Goal: Task Accomplishment & Management: Use online tool/utility

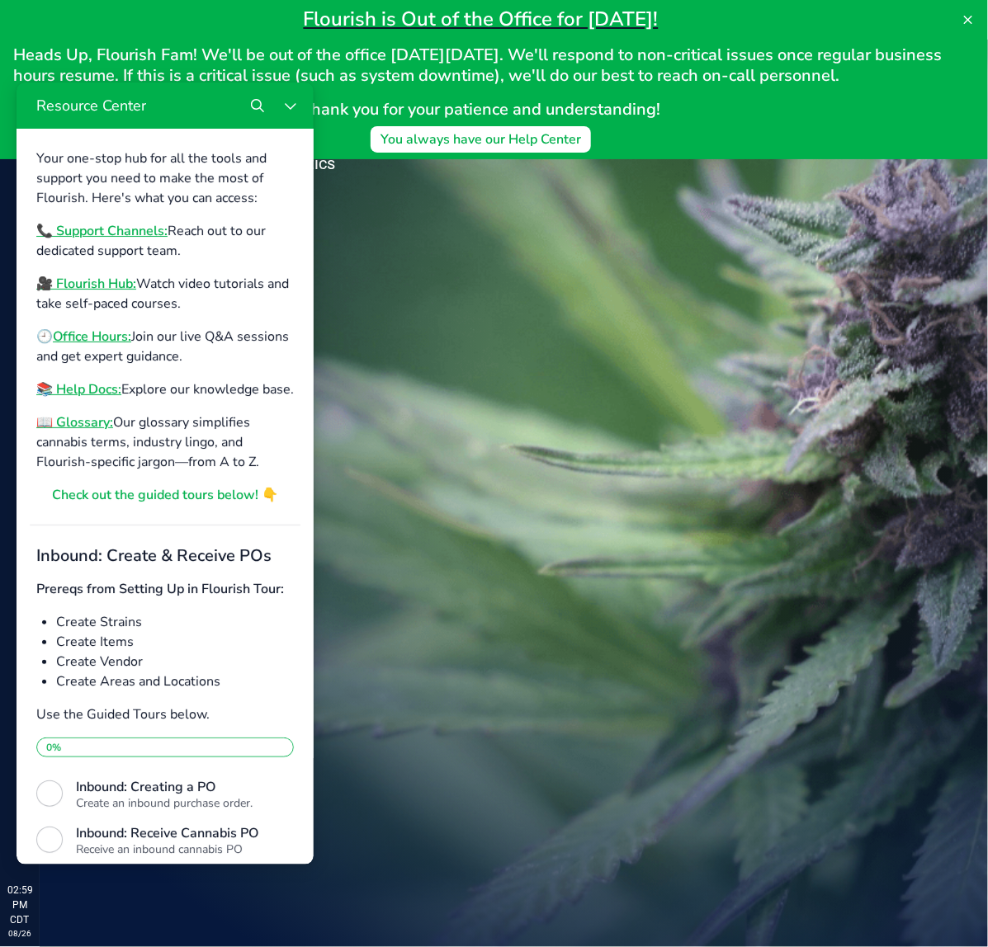
click at [439, 439] on div "Welcome to Flourish Software Seed-to-Sale Tracking & Analytics" at bounding box center [246, 494] width 413 height 908
drag, startPoint x: 295, startPoint y: 111, endPoint x: 393, endPoint y: 181, distance: 120.7
click at [295, 111] on icon "Close Resource Center" at bounding box center [289, 104] width 13 height 13
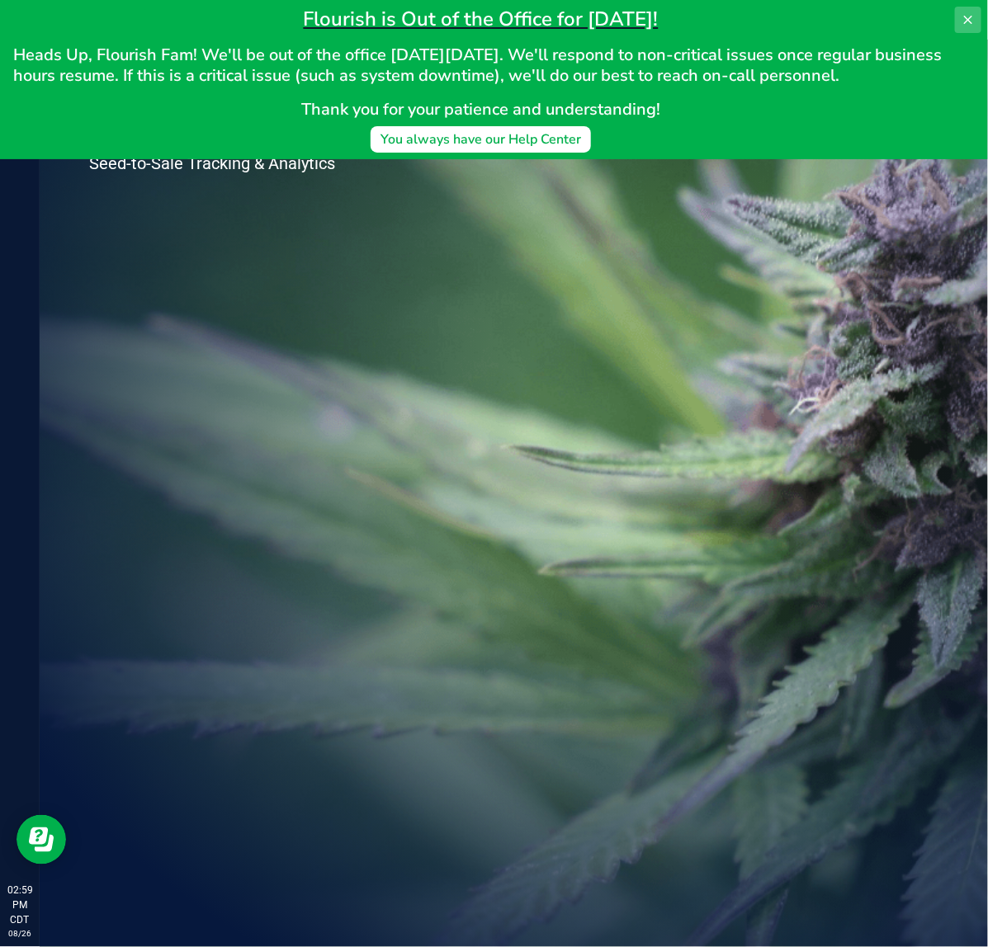
click at [968, 15] on icon at bounding box center [967, 19] width 13 height 13
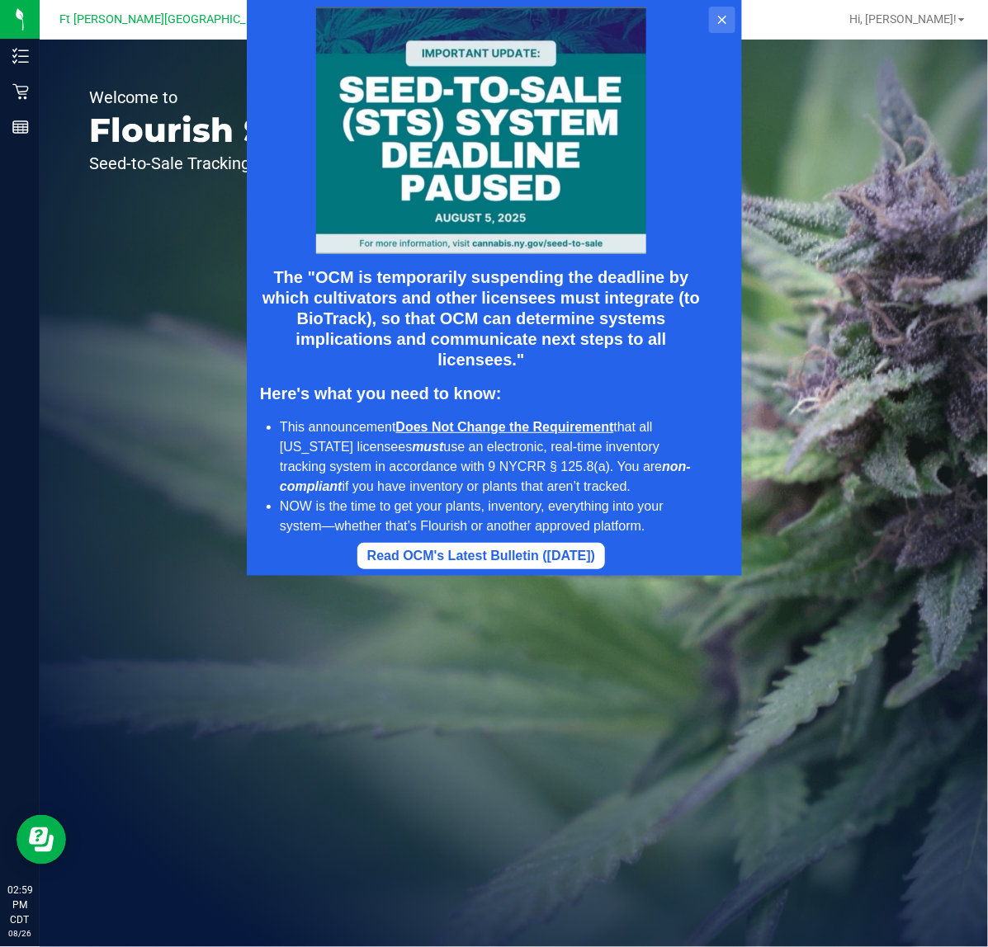
click at [734, 11] on button at bounding box center [721, 20] width 26 height 26
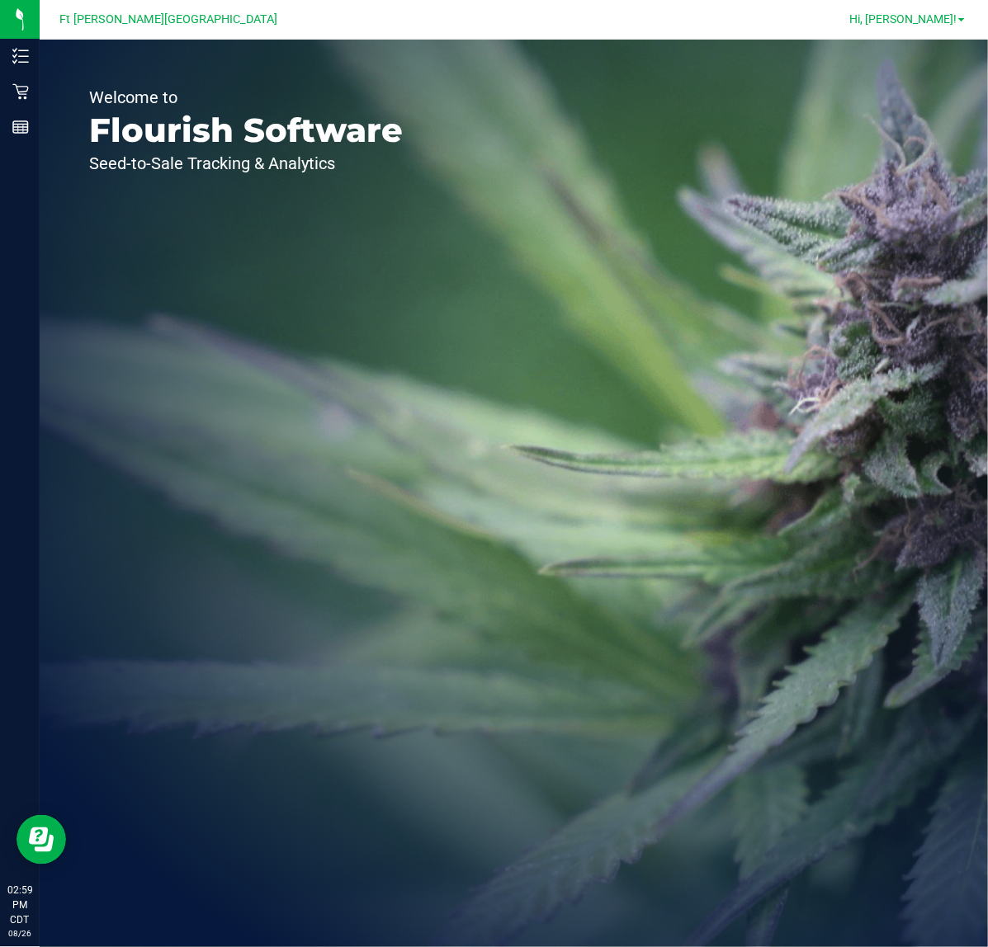
click at [918, 22] on span "Hi, [PERSON_NAME]!" at bounding box center [902, 18] width 107 height 13
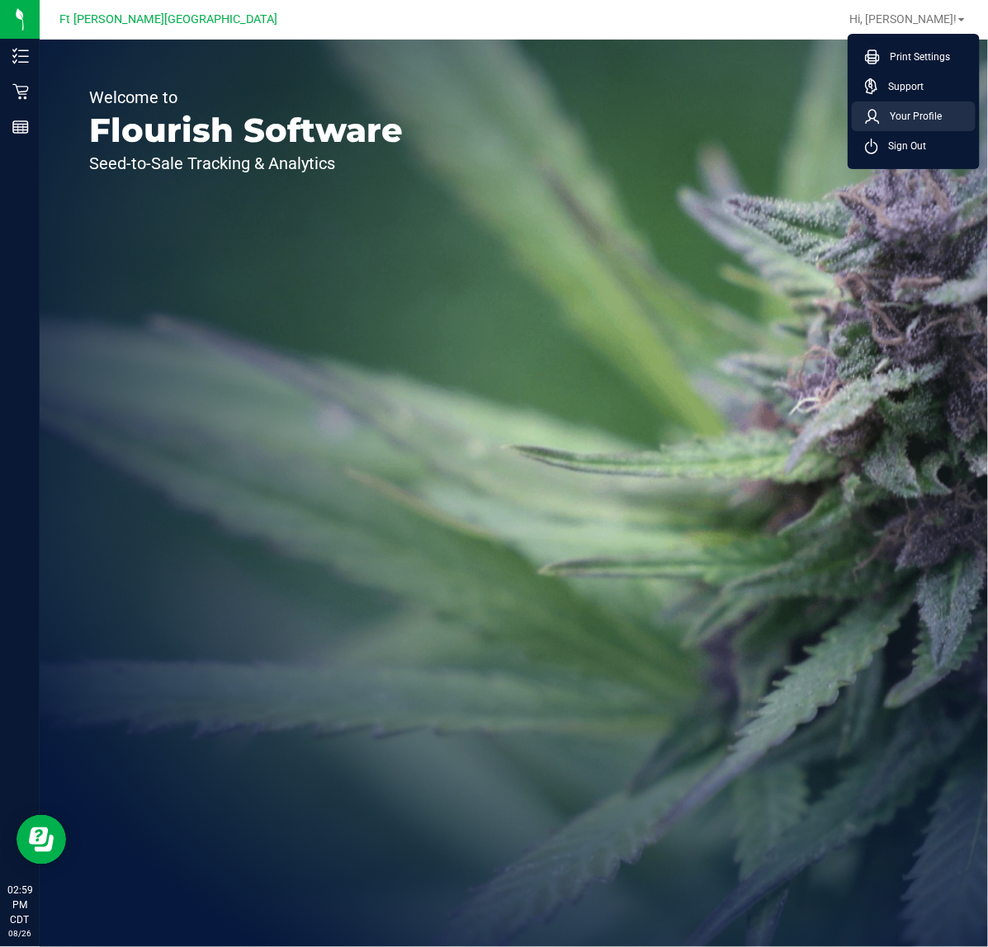
click at [925, 120] on span "Your Profile" at bounding box center [911, 116] width 62 height 17
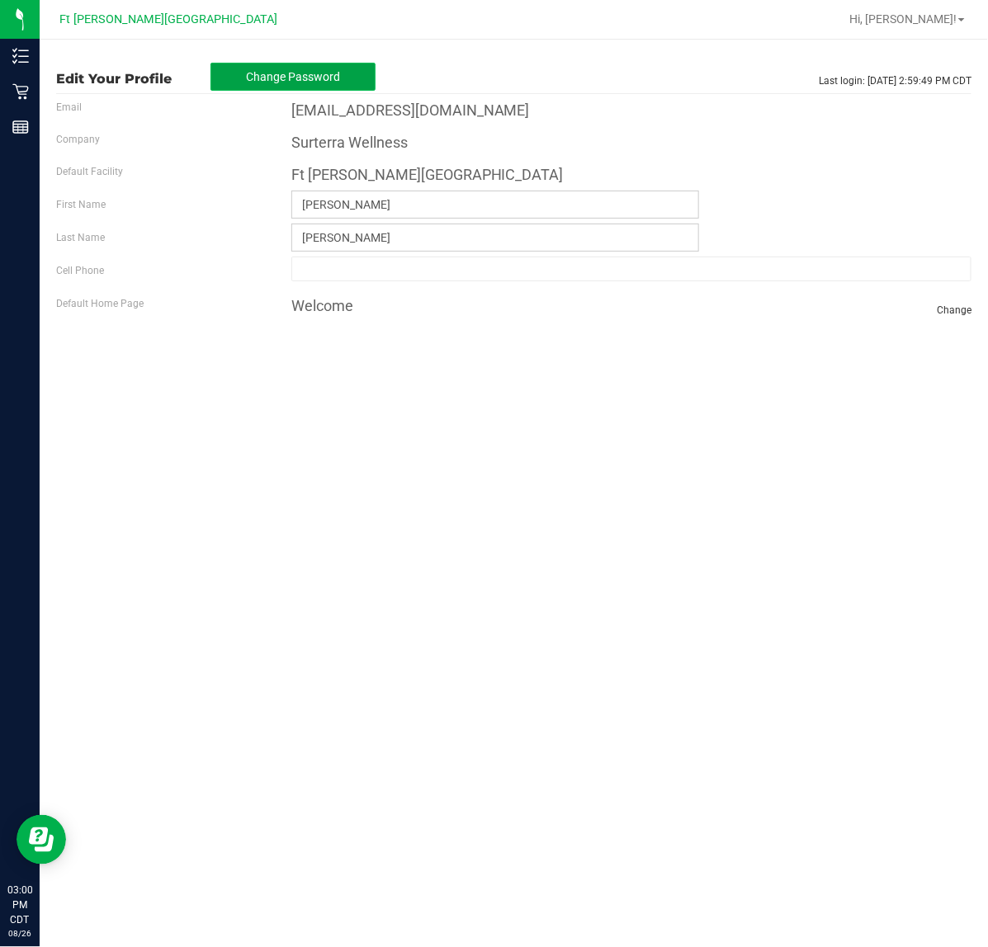
click at [272, 85] on button "Change Password" at bounding box center [292, 77] width 165 height 28
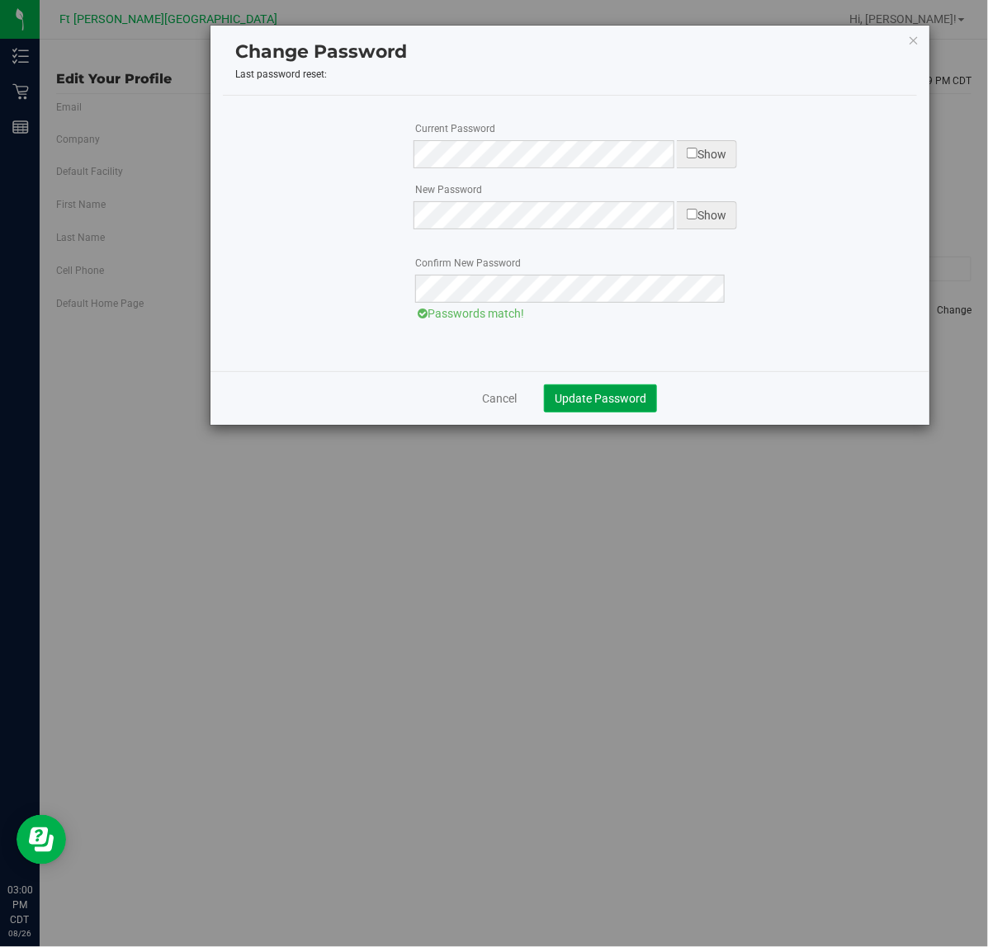
click at [608, 394] on span "Update Password" at bounding box center [601, 398] width 92 height 13
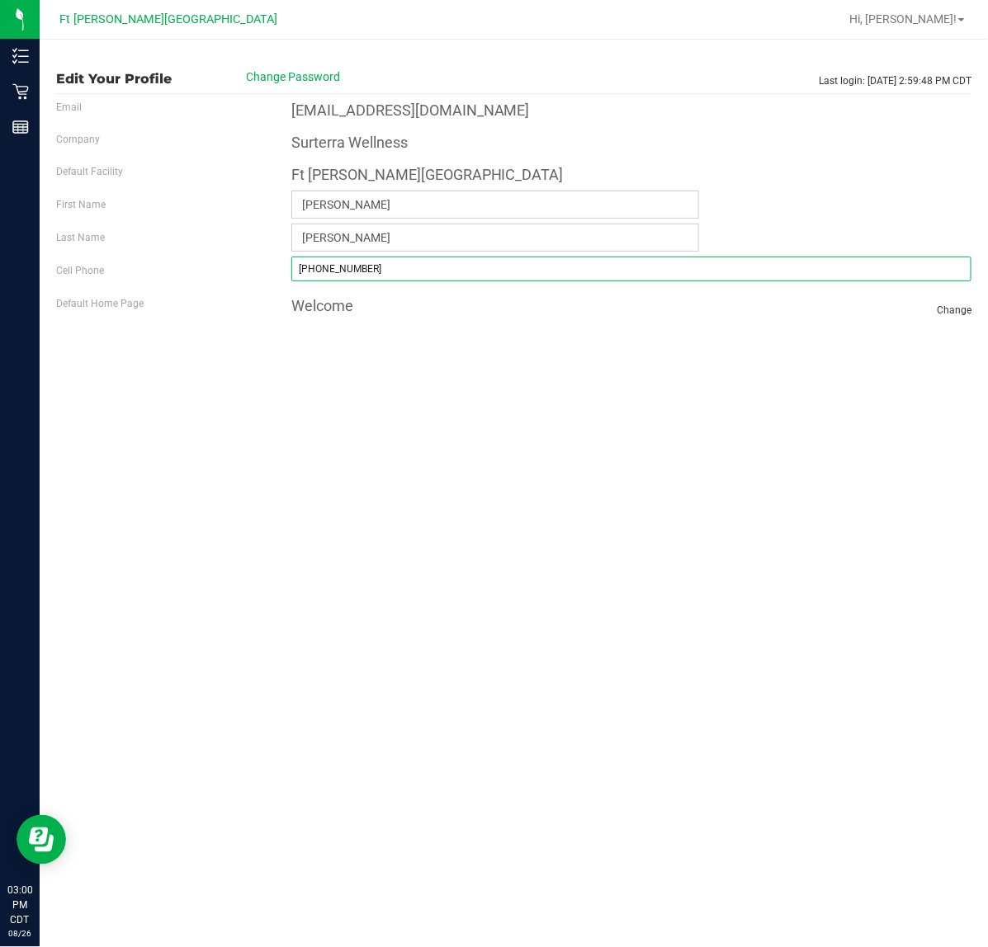
type input "[PHONE_NUMBER]"
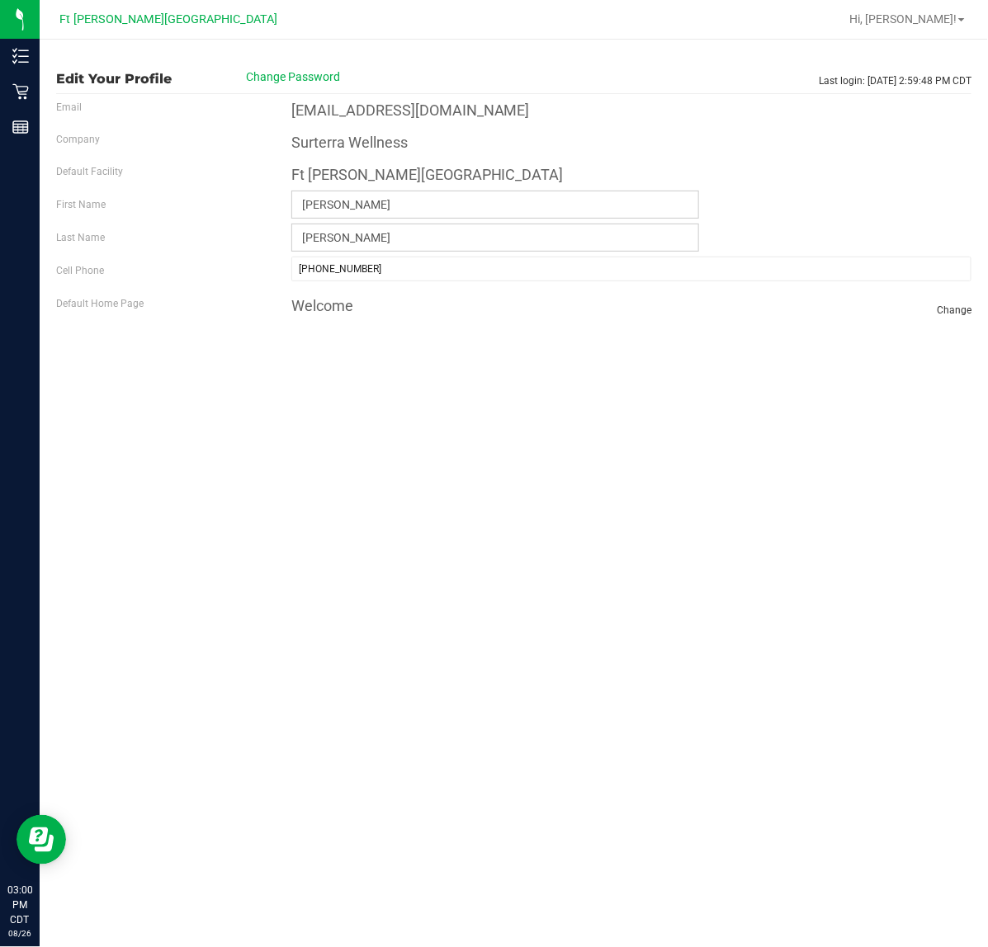
click at [895, 393] on div "Edit Your Profile Change Password Last login: [DATE] 2:59:48 PM CDT Email [EMAI…" at bounding box center [514, 494] width 948 height 908
click at [916, 22] on span "Hi, [PERSON_NAME]!" at bounding box center [902, 18] width 107 height 13
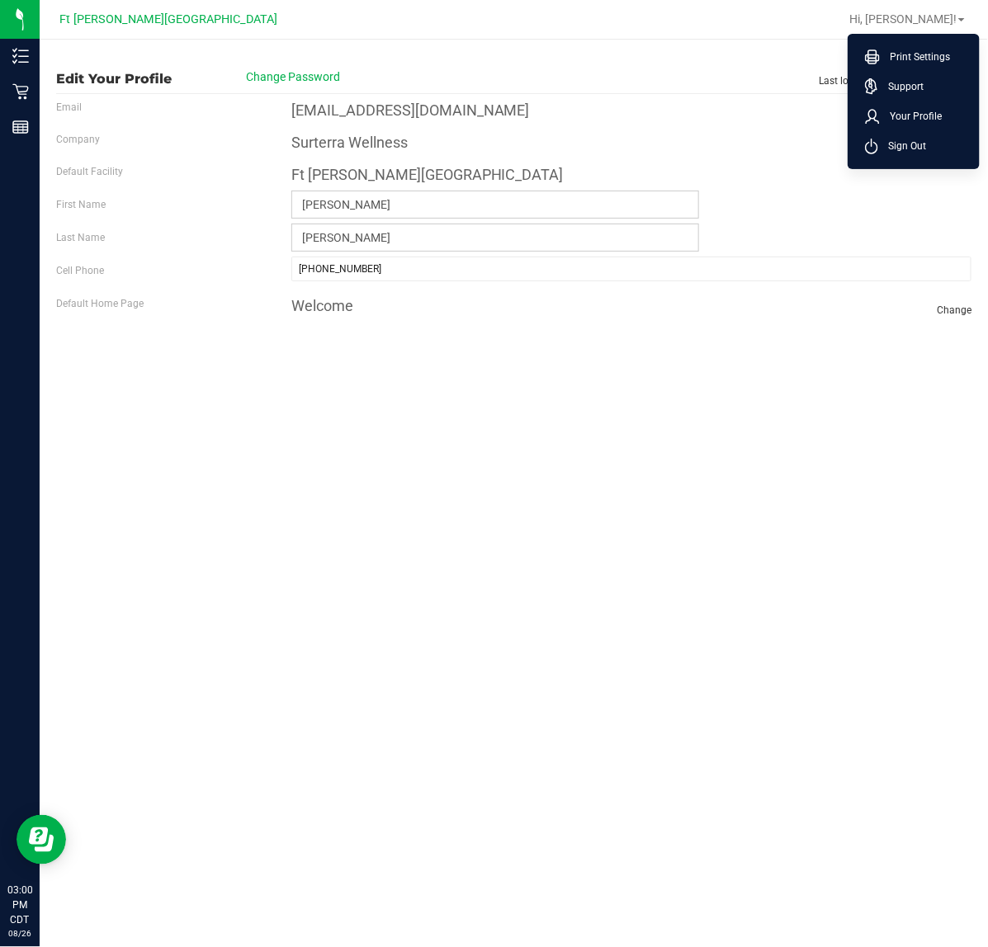
click at [714, 677] on div "Edit Your Profile Change Password Last login: [DATE] 2:59:48 PM CDT Email [EMAI…" at bounding box center [514, 494] width 948 height 908
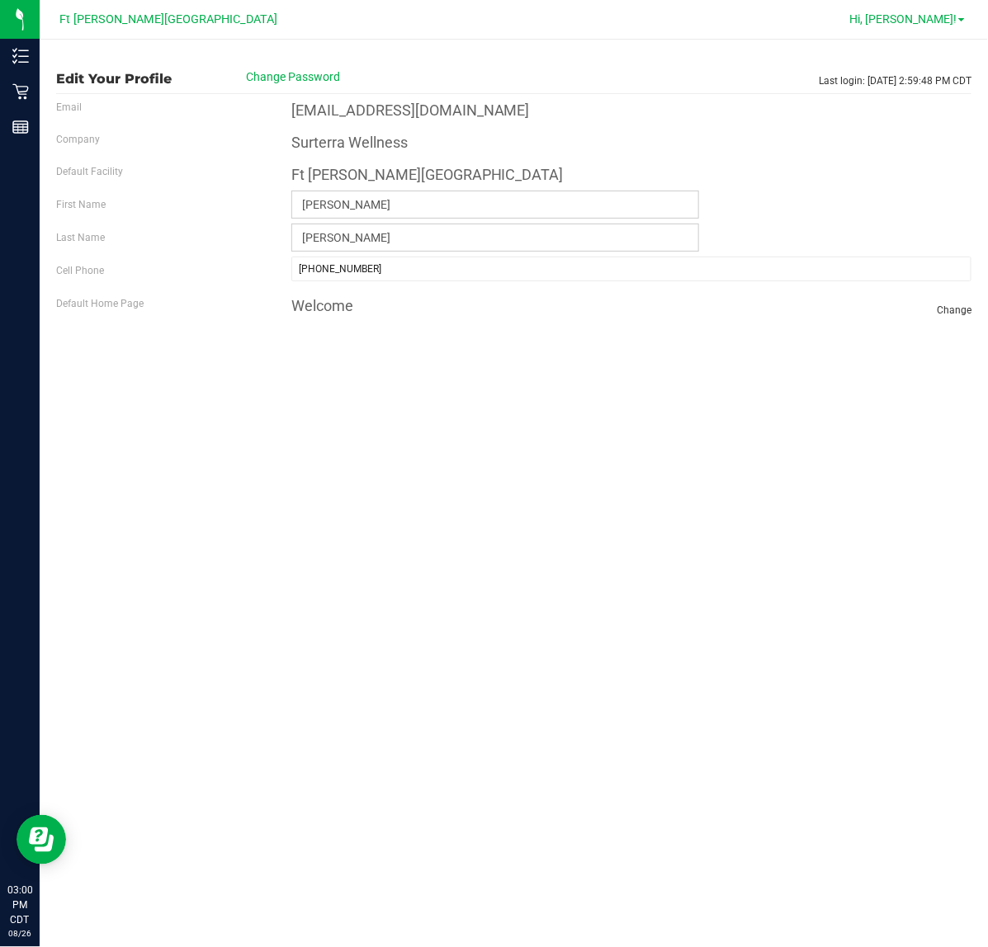
click at [921, 21] on span "Hi, [PERSON_NAME]!" at bounding box center [902, 18] width 107 height 13
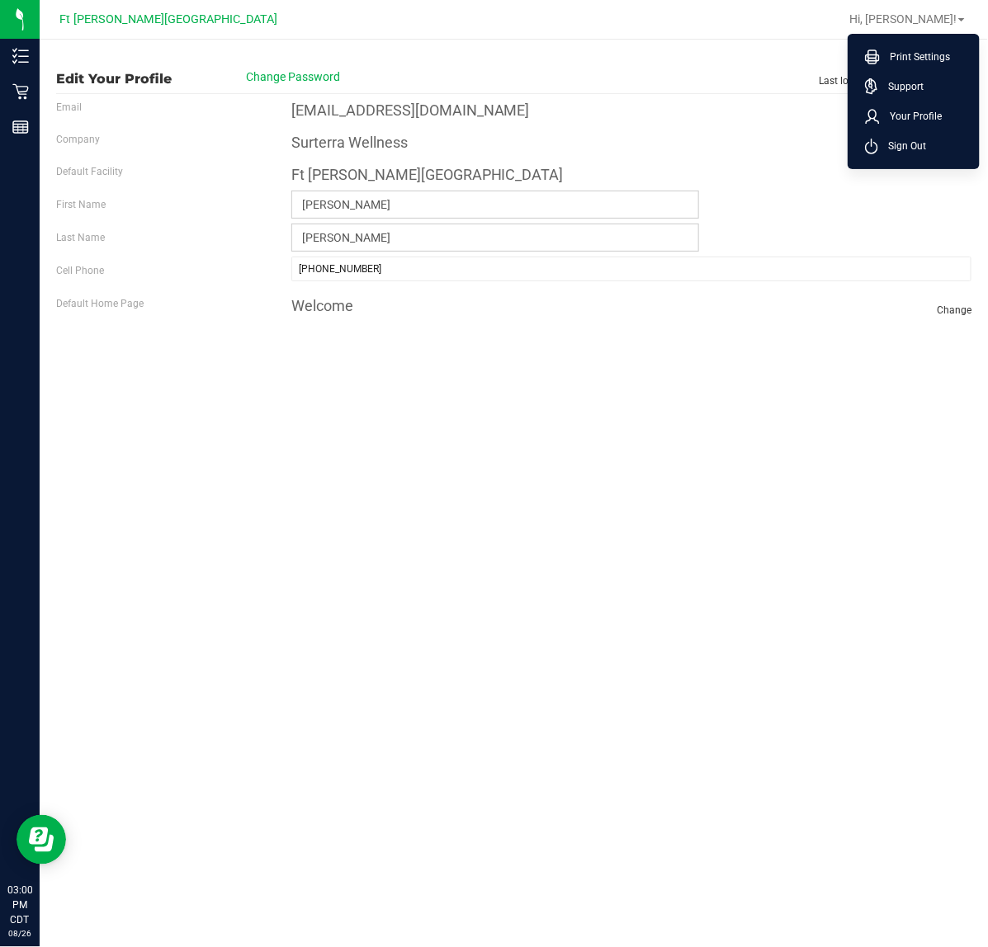
click at [762, 367] on div "Edit Your Profile Change Password Last login: [DATE] 2:59:48 PM CDT Email [EMAI…" at bounding box center [514, 494] width 948 height 908
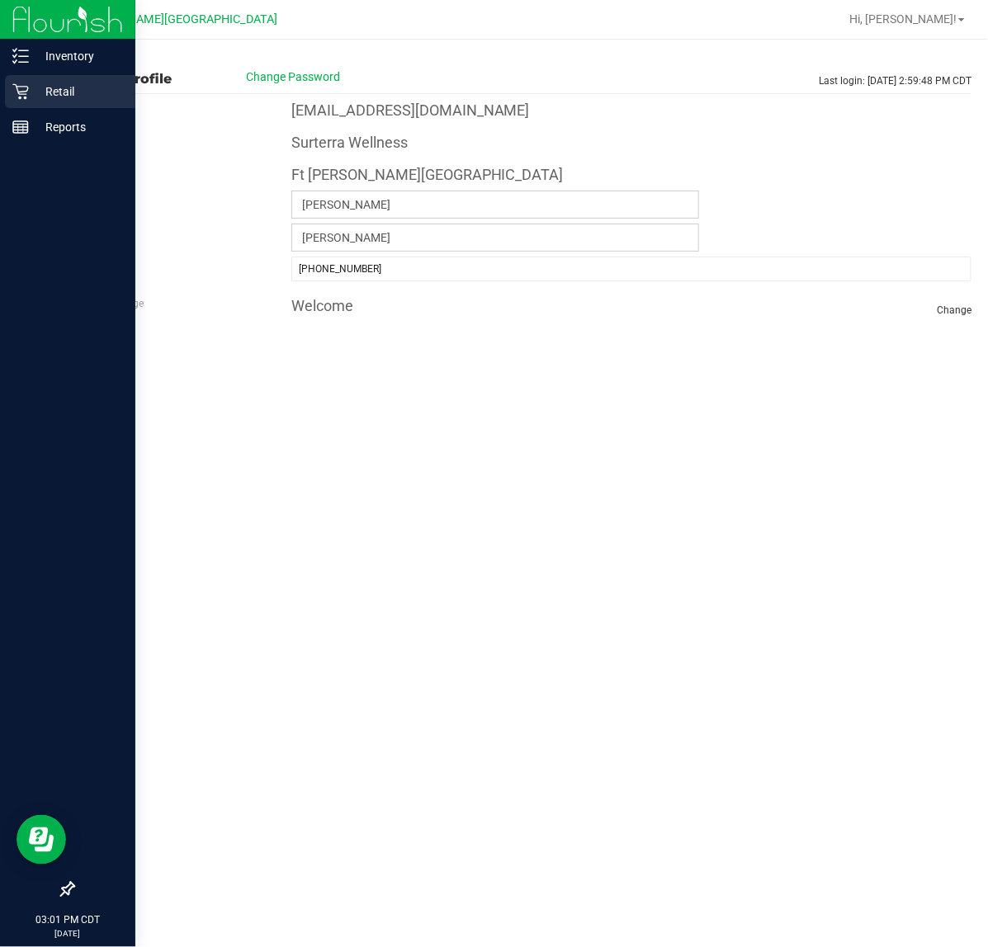
click at [54, 92] on p "Retail" at bounding box center [78, 92] width 99 height 20
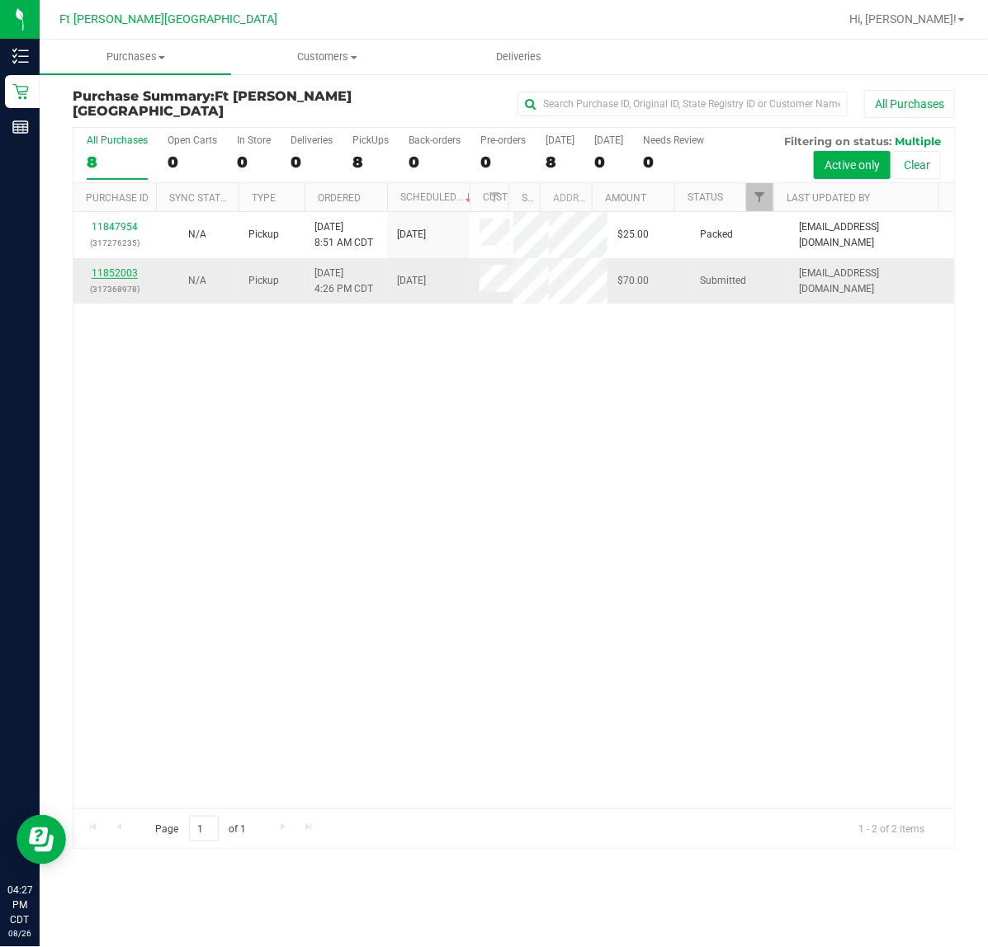
click at [110, 278] on link "11852003" at bounding box center [115, 273] width 46 height 12
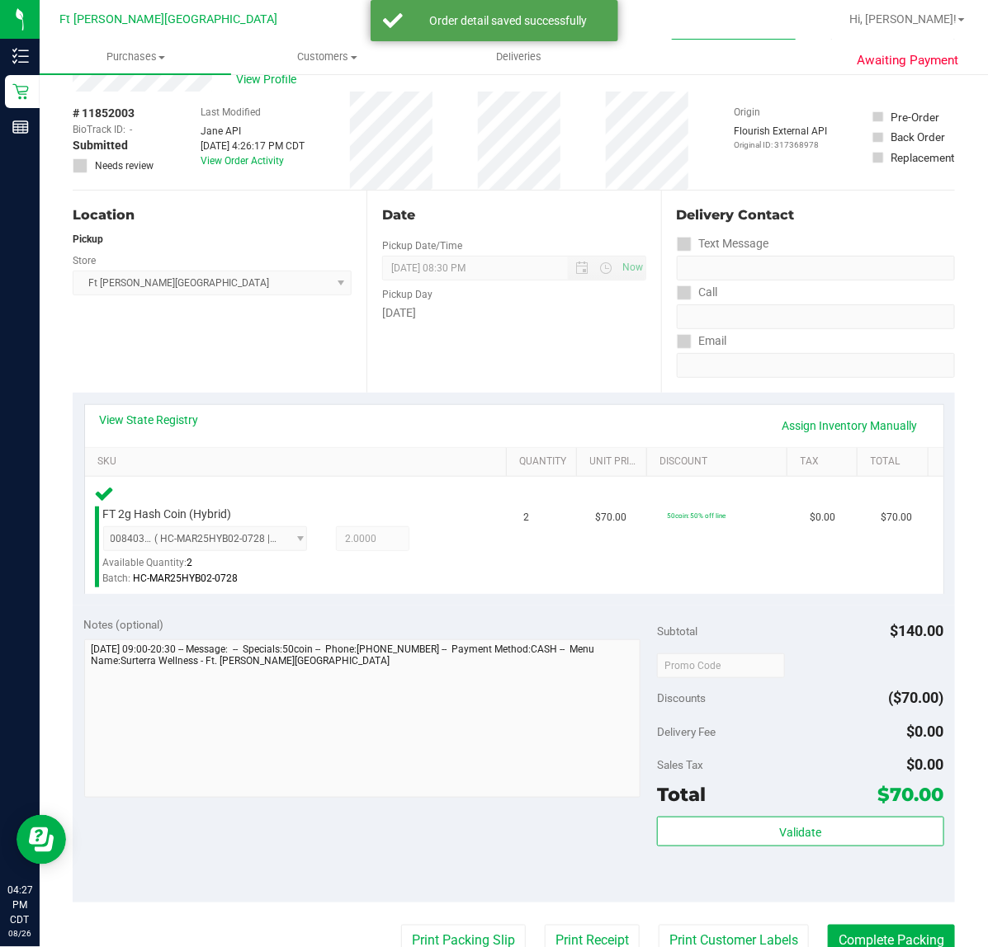
scroll to position [103, 0]
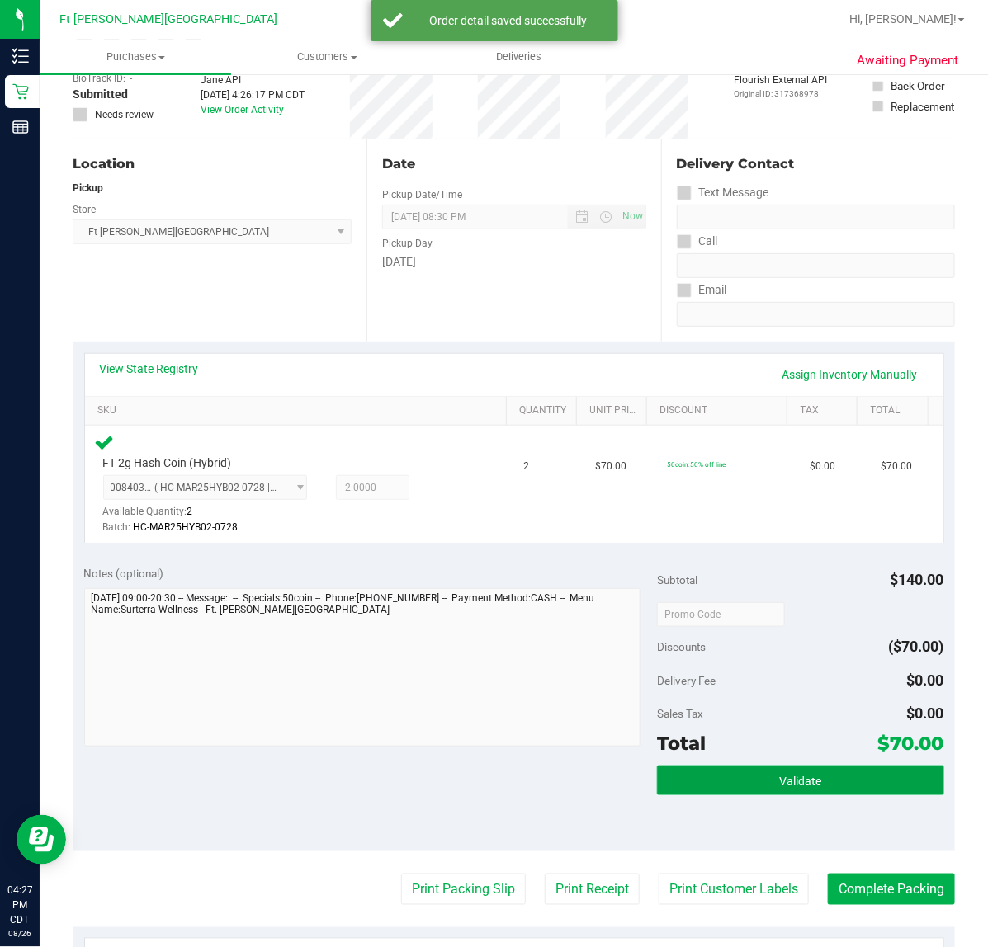
click at [762, 768] on button "Validate" at bounding box center [800, 781] width 286 height 30
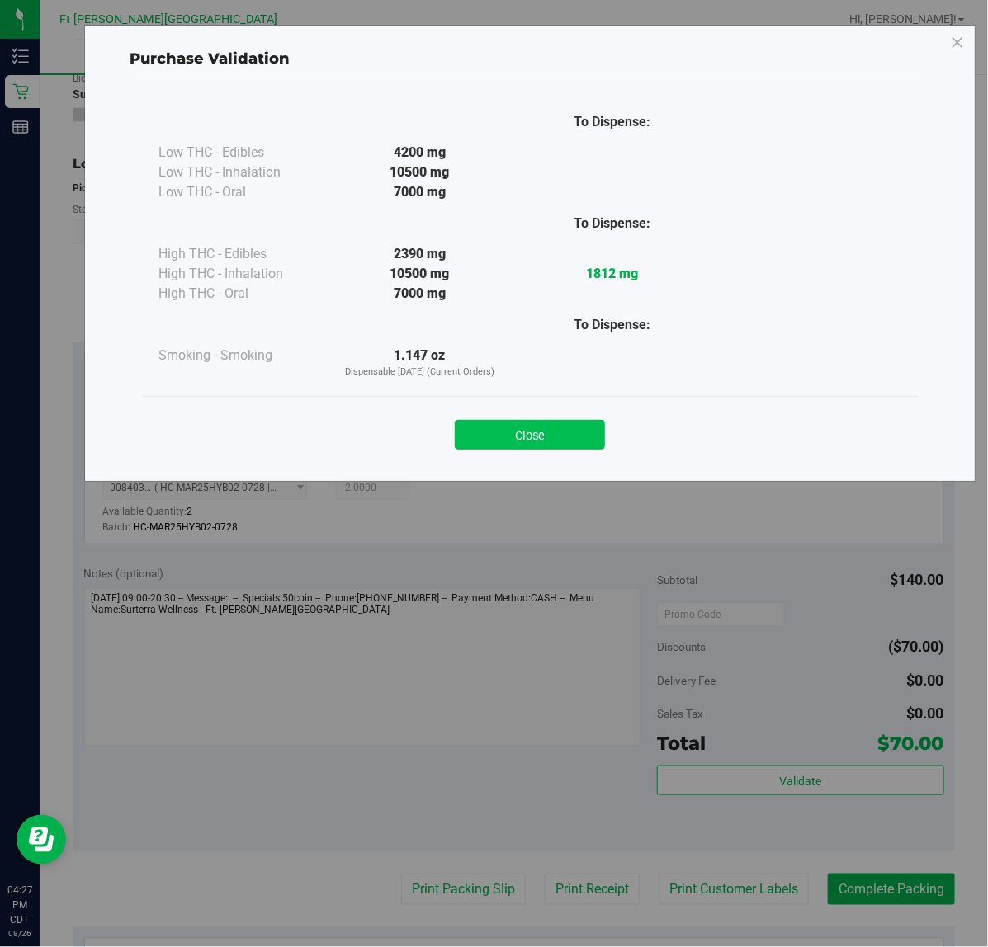
click at [518, 426] on button "Close" at bounding box center [530, 435] width 150 height 30
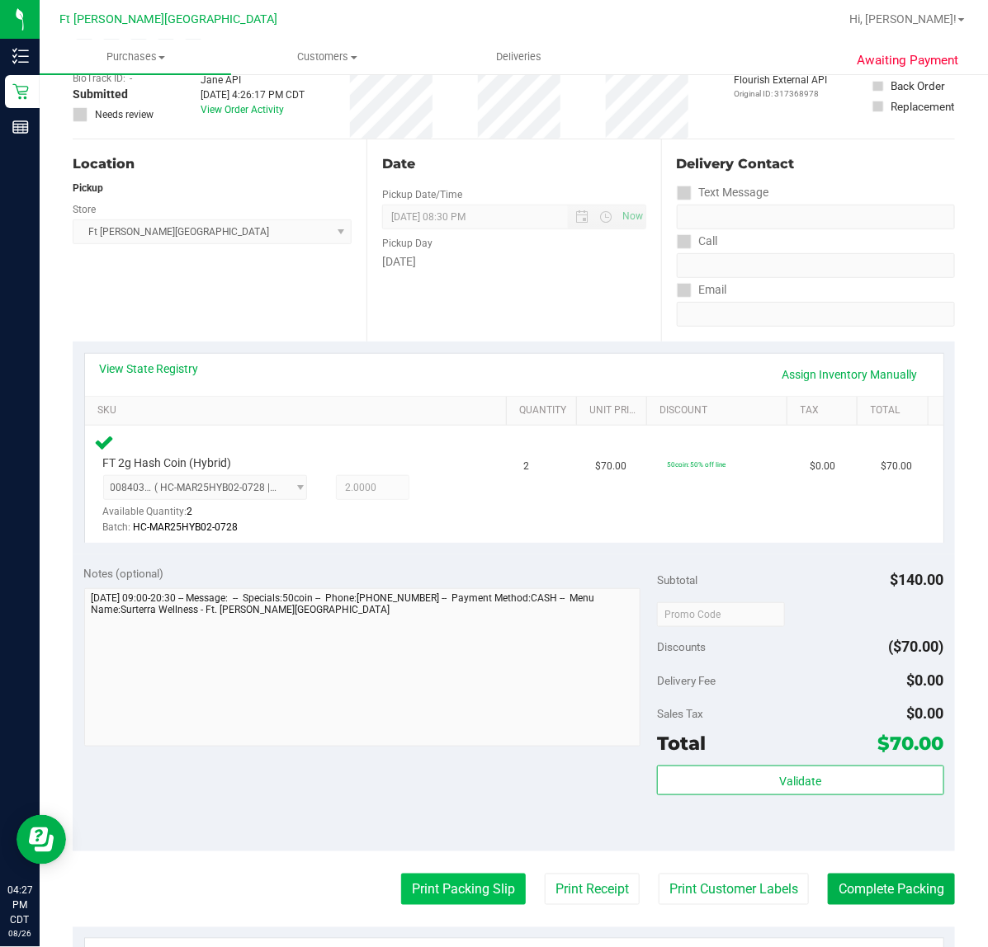
click at [472, 901] on button "Print Packing Slip" at bounding box center [463, 889] width 125 height 31
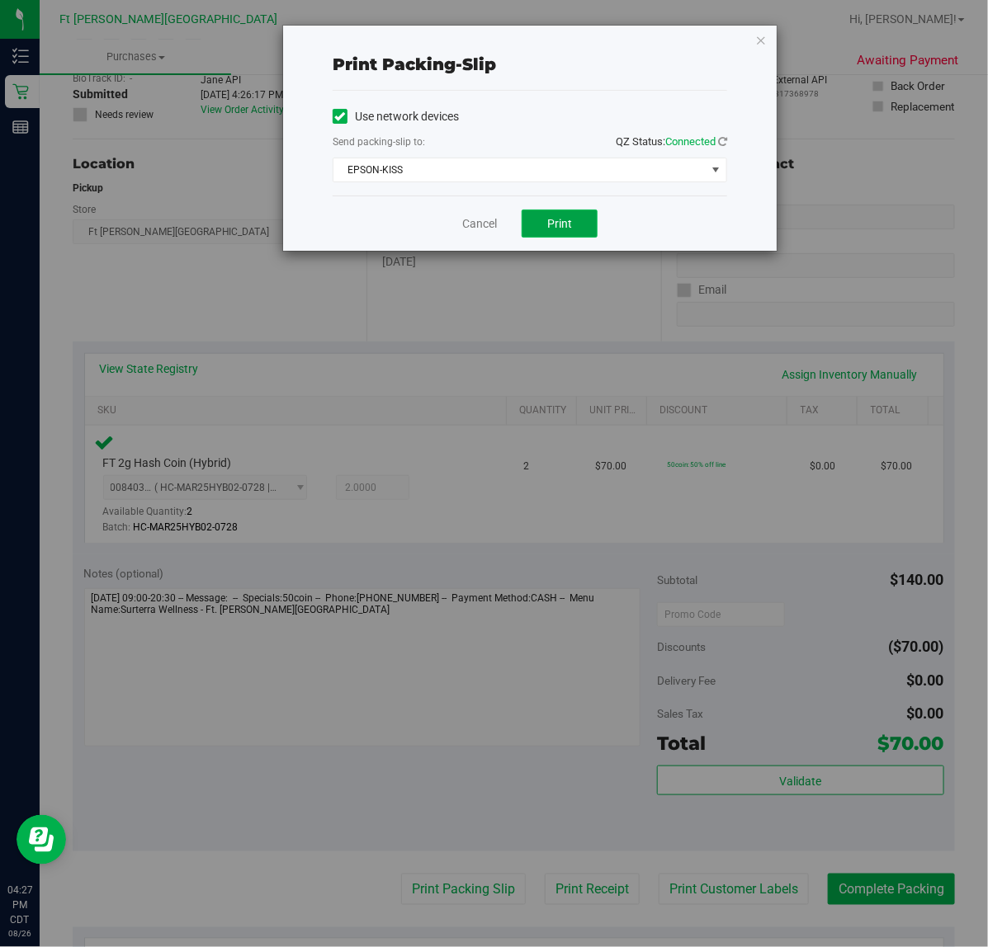
click at [555, 229] on span "Print" at bounding box center [559, 223] width 25 height 13
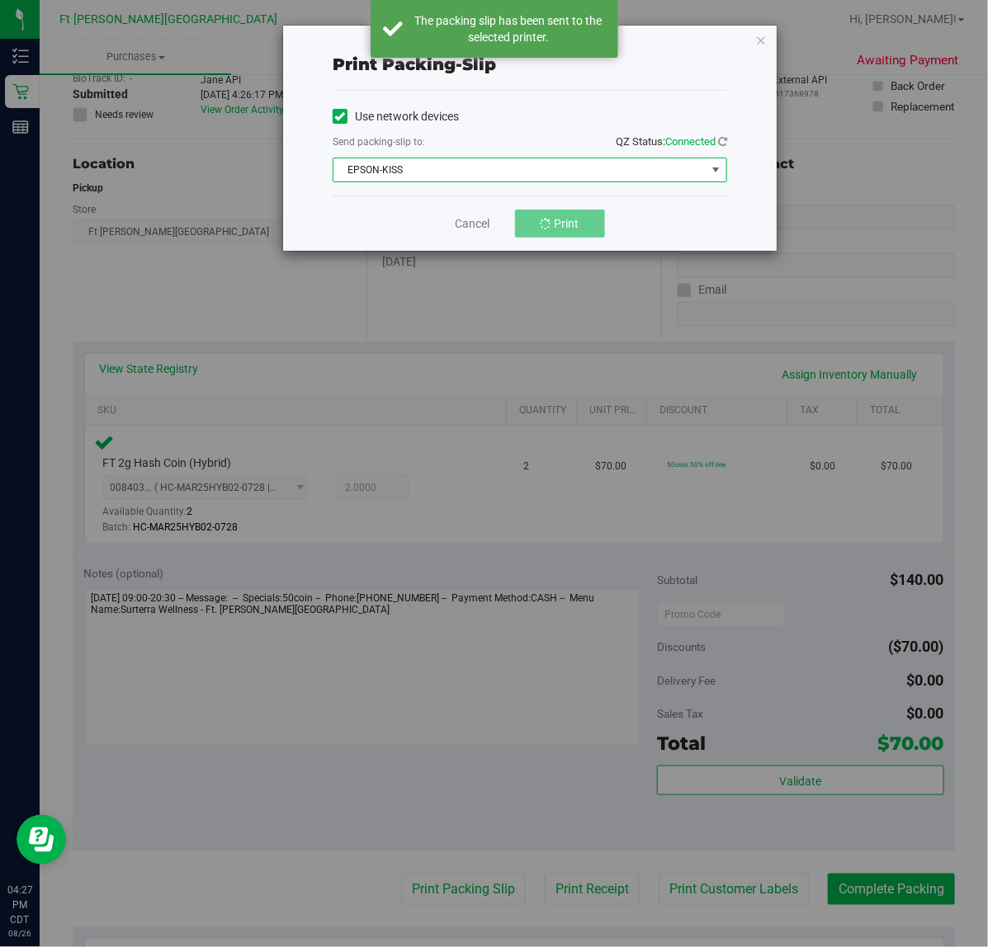
click at [551, 170] on span "EPSON-KISS" at bounding box center [519, 169] width 372 height 23
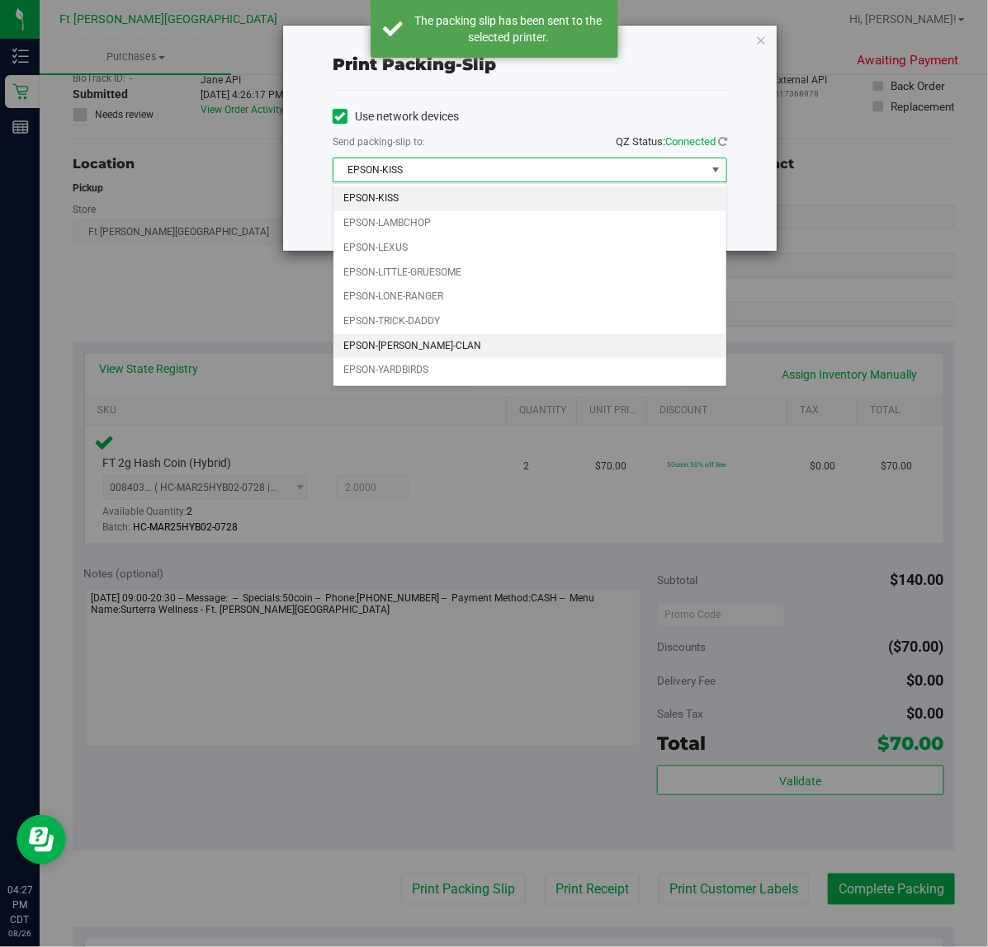
click at [413, 341] on li "EPSON-[PERSON_NAME]-CLAN" at bounding box center [529, 346] width 393 height 25
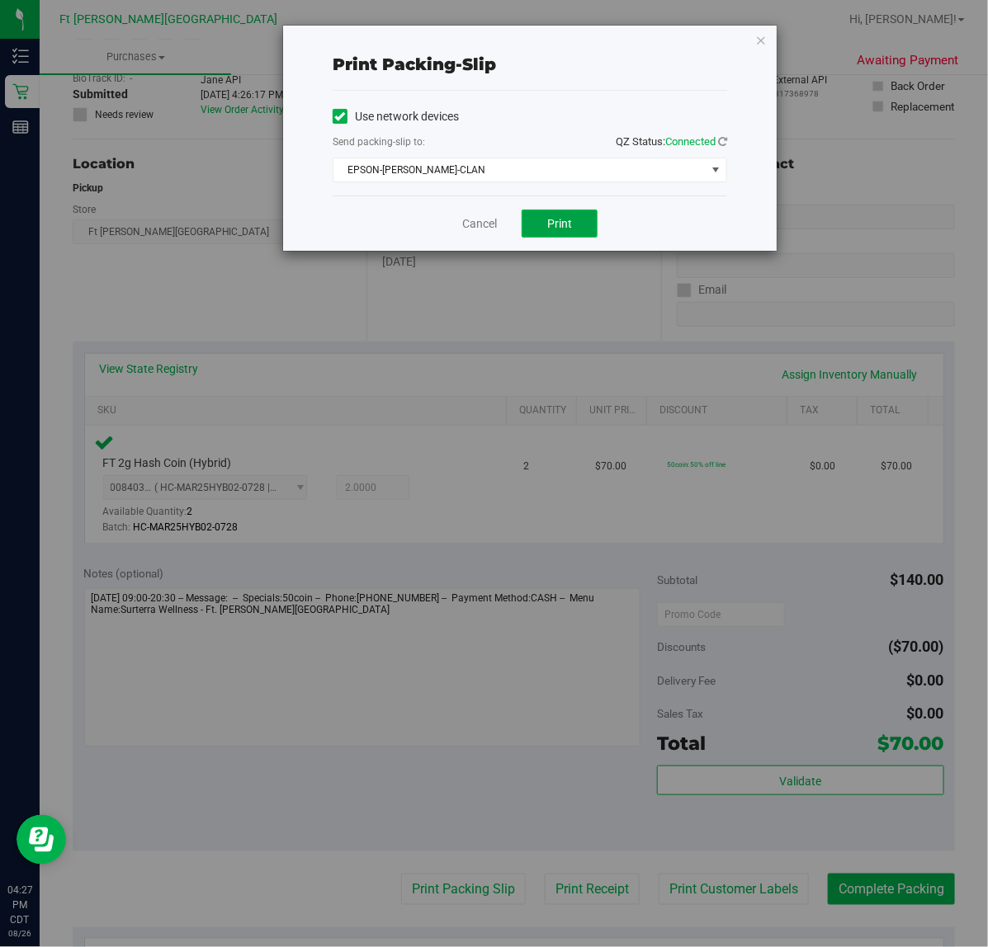
click at [583, 233] on button "Print" at bounding box center [560, 224] width 76 height 28
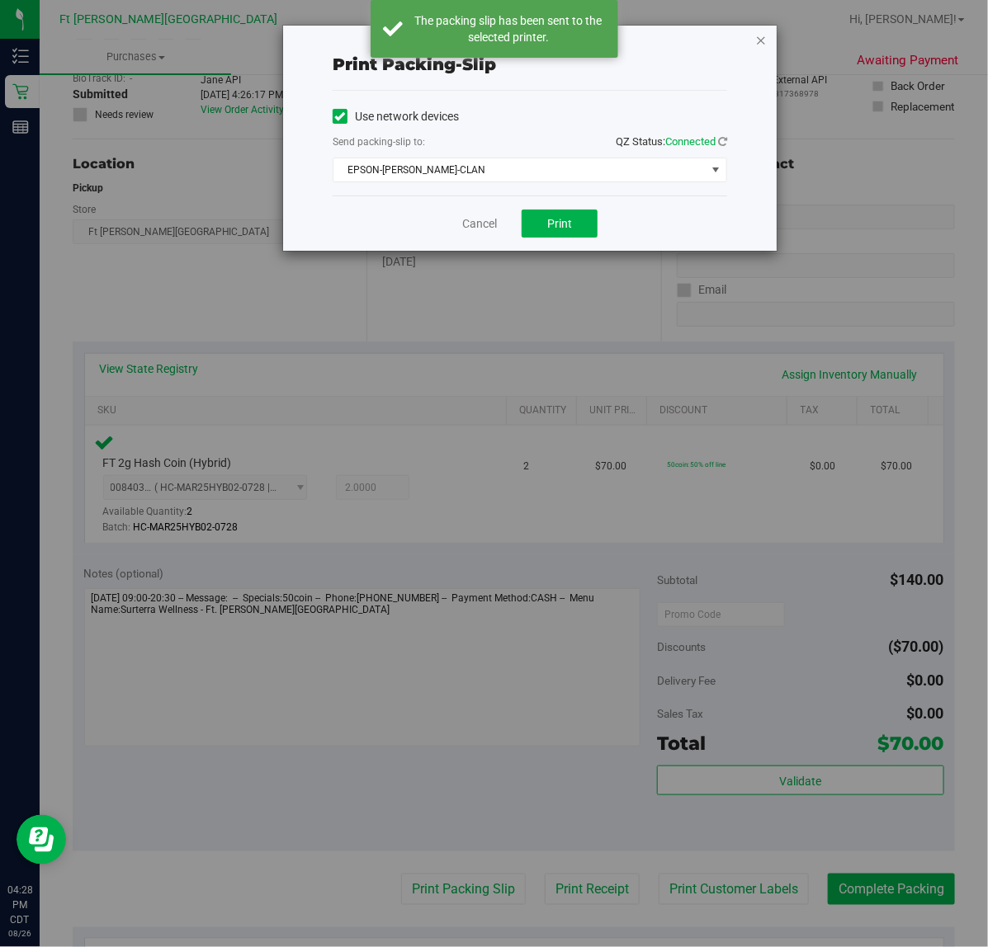
click at [759, 35] on icon "button" at bounding box center [761, 40] width 12 height 20
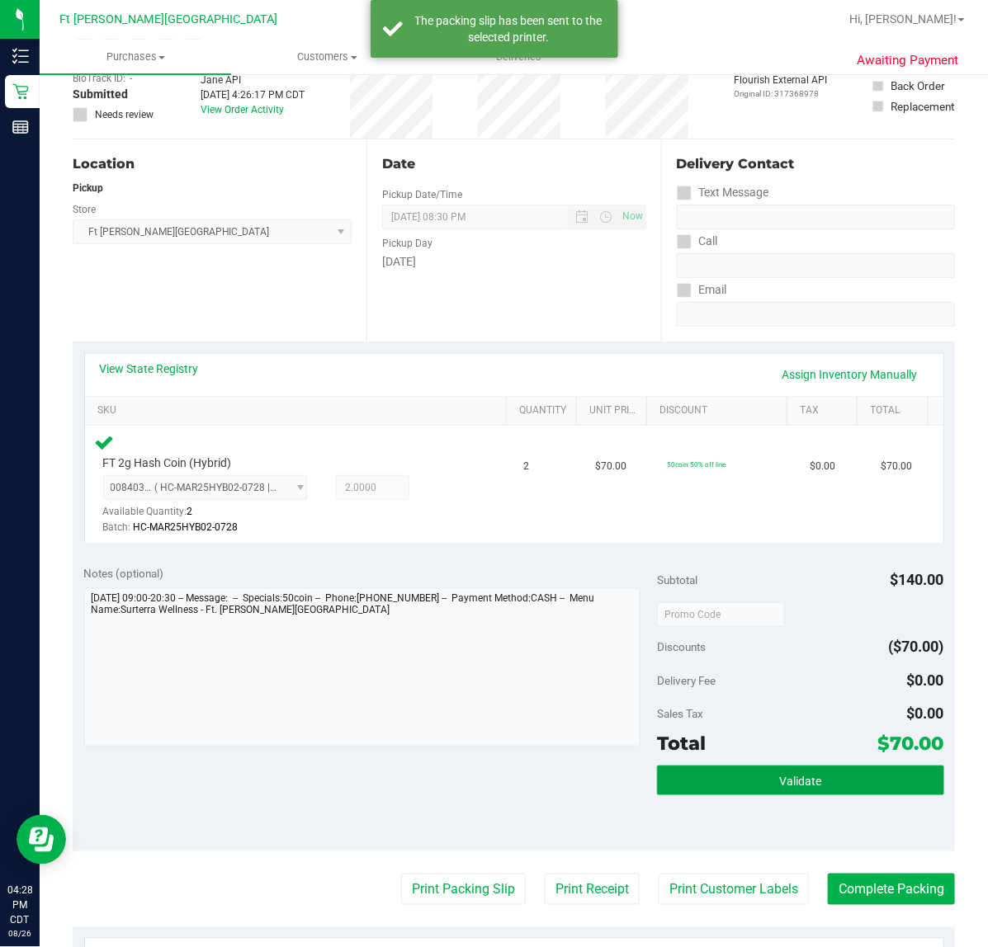
click at [799, 782] on span "Validate" at bounding box center [800, 781] width 42 height 13
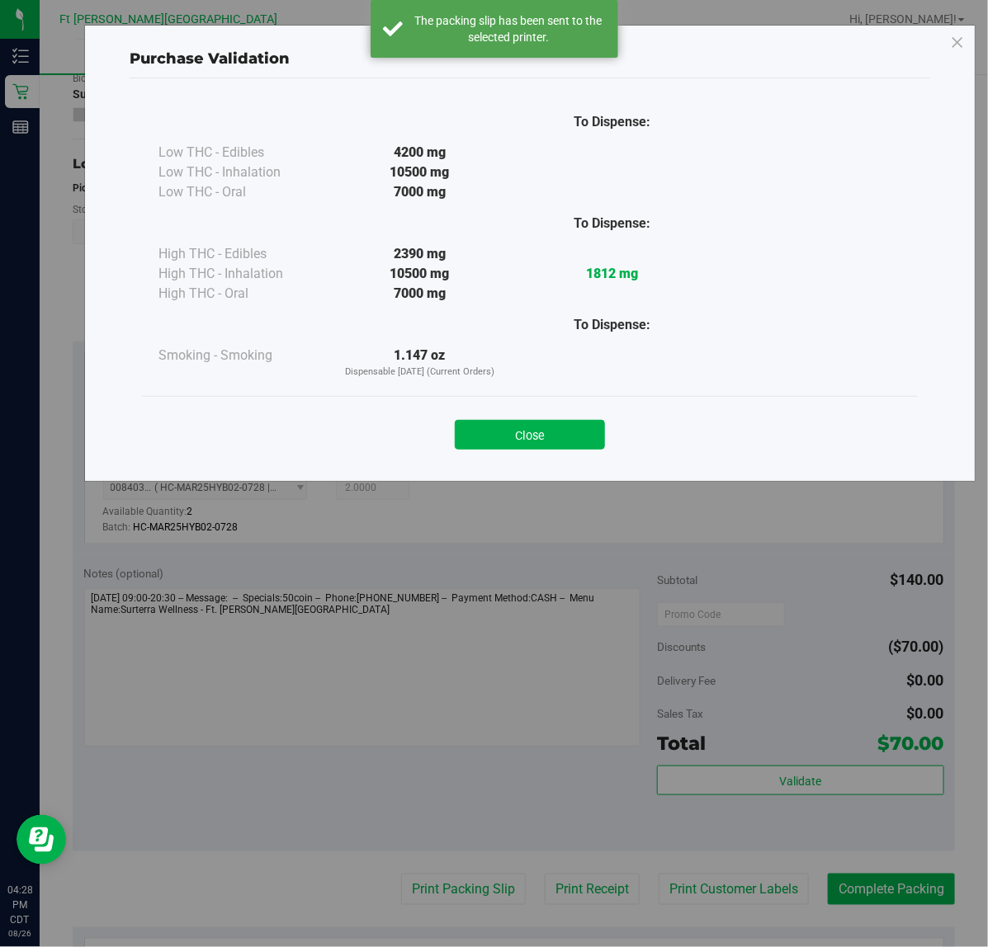
click at [564, 434] on button "Close" at bounding box center [530, 435] width 150 height 30
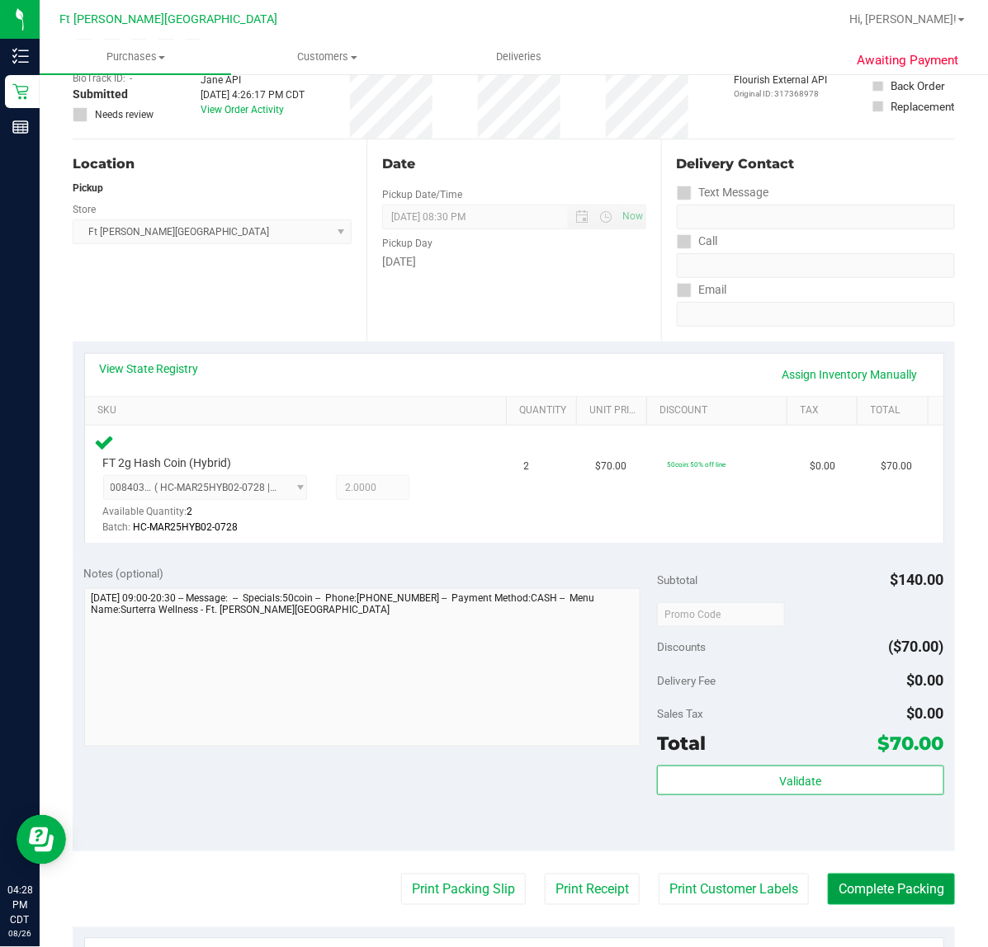
click at [867, 892] on button "Complete Packing" at bounding box center [891, 889] width 127 height 31
